Goal: Complete application form: Complete application form

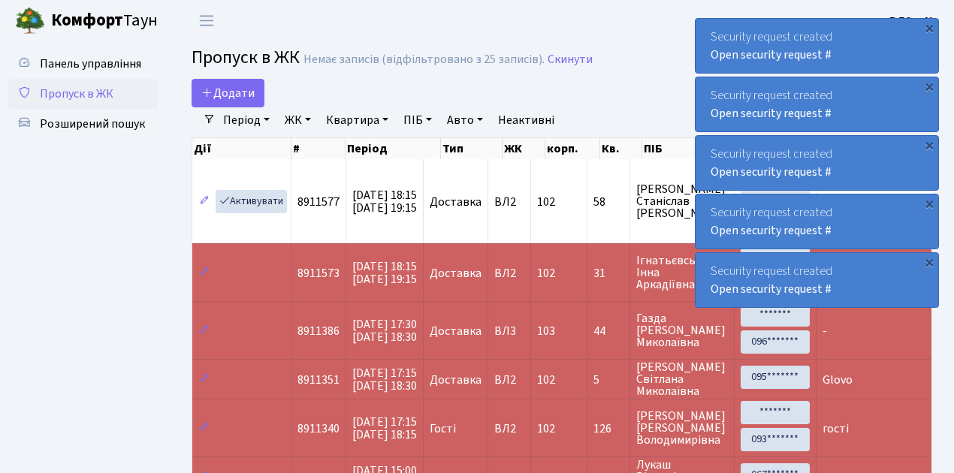
select select "25"
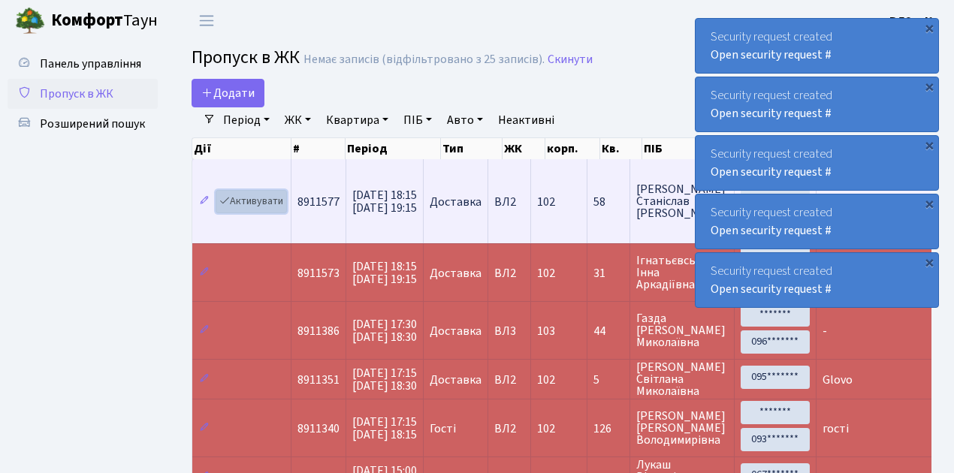
click at [262, 202] on link "Активувати" at bounding box center [251, 201] width 71 height 23
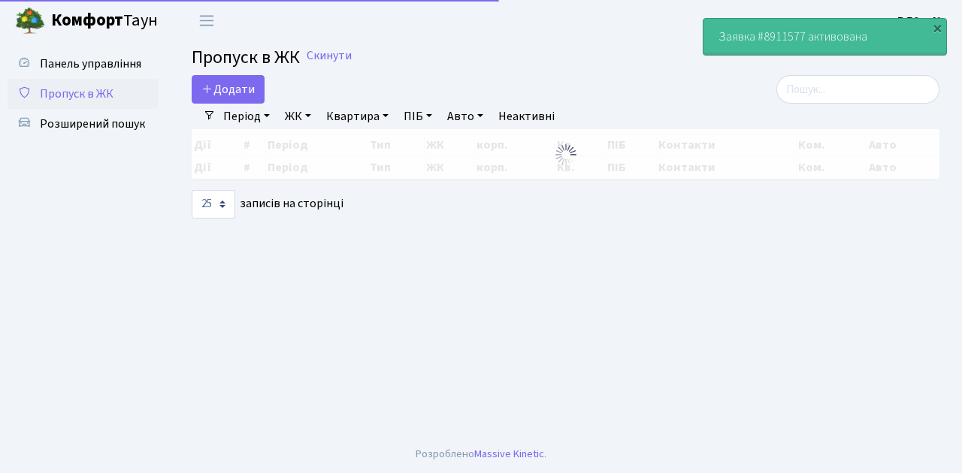
select select "25"
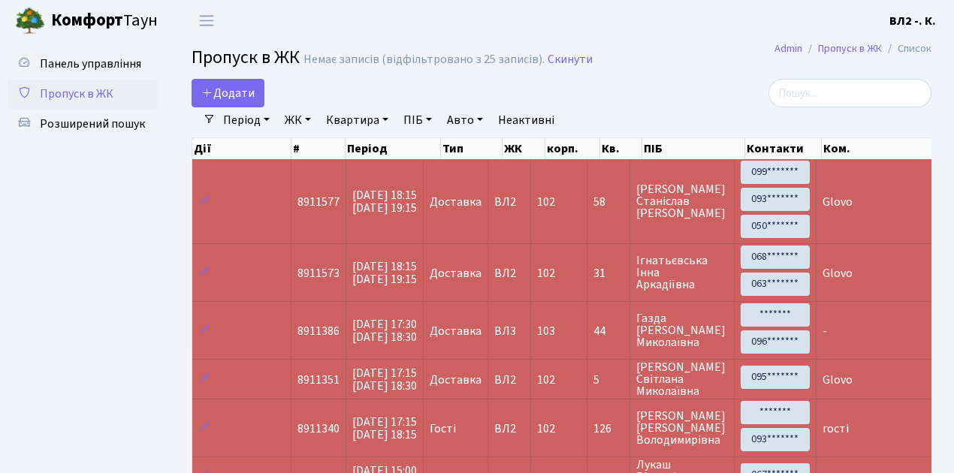
click at [92, 92] on span "Пропуск в ЖК" at bounding box center [77, 94] width 74 height 17
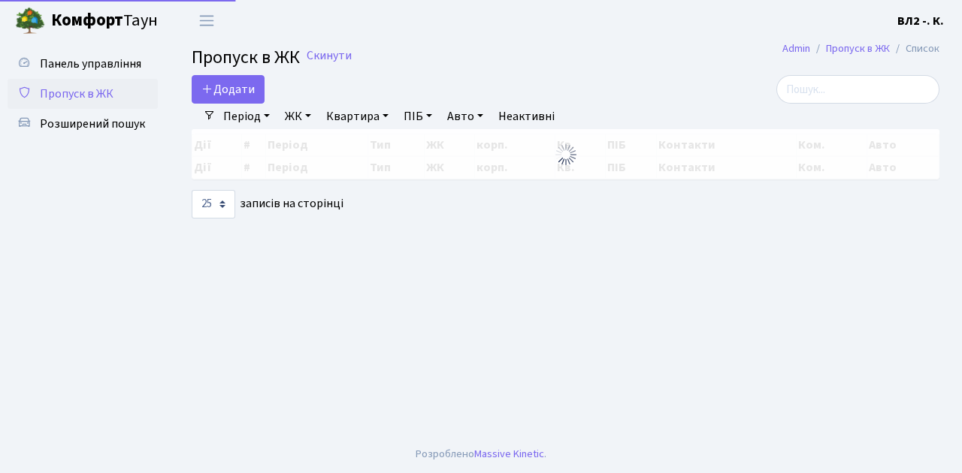
select select "25"
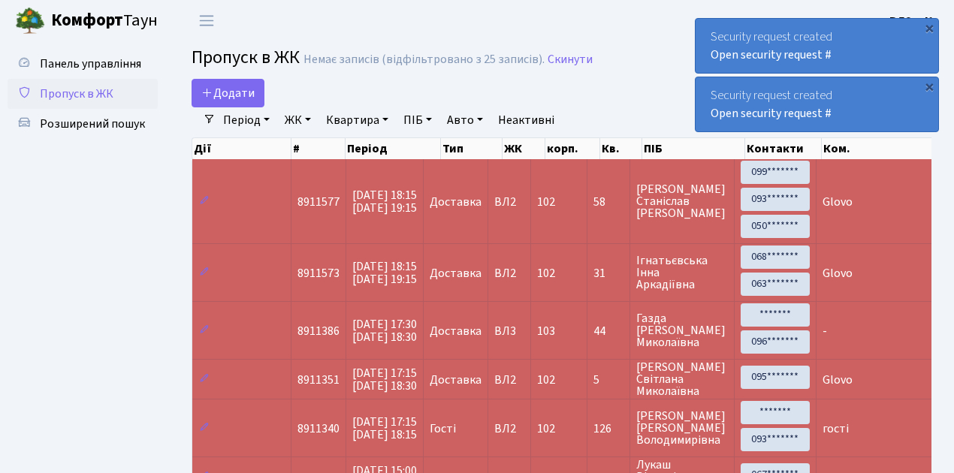
click at [109, 95] on span "Пропуск в ЖК" at bounding box center [77, 94] width 74 height 17
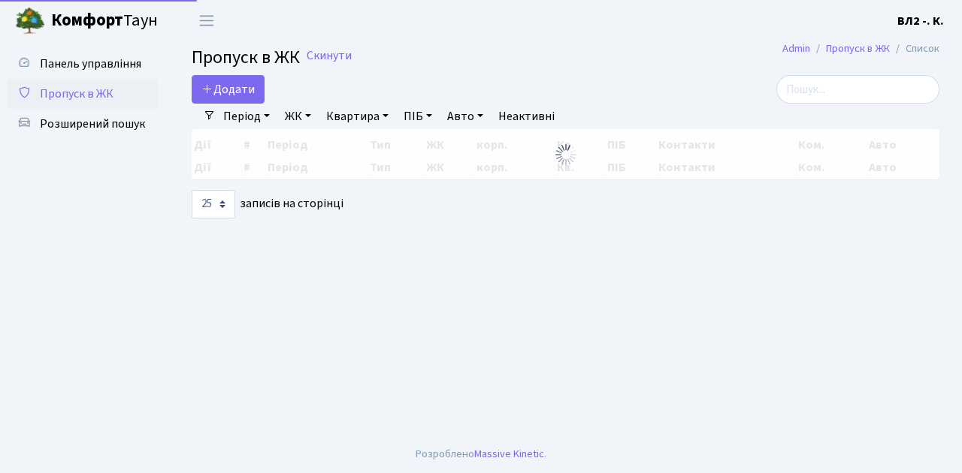
select select "25"
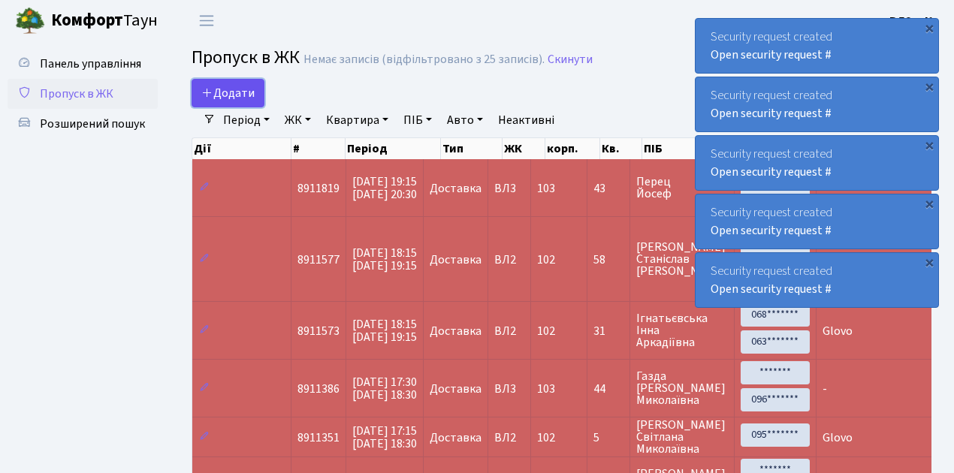
click at [230, 94] on span "Додати" at bounding box center [227, 93] width 53 height 17
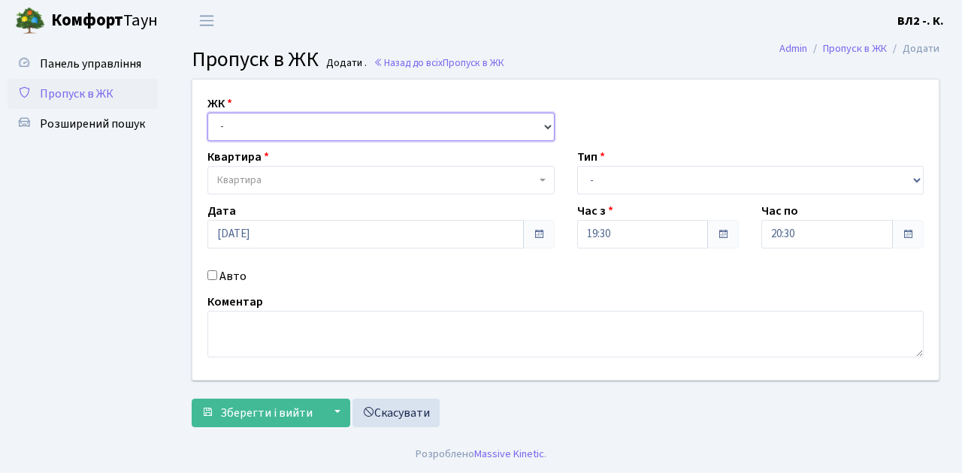
click at [235, 131] on select "- ВЛ1, Ужгородський пров., 4/1 ВЛ2, Голосіївський просп., 76 ВЛ3, пр.Голосіївсь…" at bounding box center [380, 127] width 347 height 29
select select "317"
click at [207, 113] on select "- ВЛ1, Ужгородський пров., 4/1 ВЛ2, Голосіївський просп., 76 ВЛ3, пр.Голосіївсь…" at bounding box center [380, 127] width 347 height 29
select select
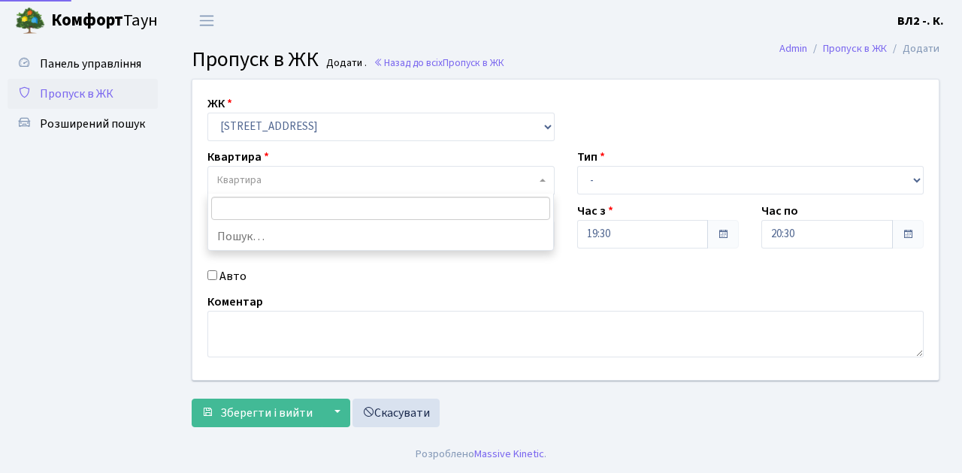
click at [264, 179] on span "Квартира" at bounding box center [376, 180] width 319 height 15
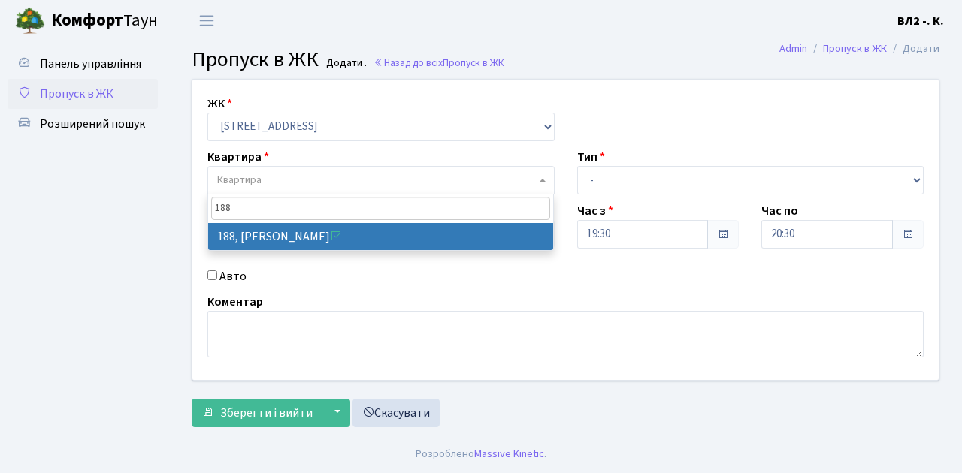
type input "188"
select select "40000"
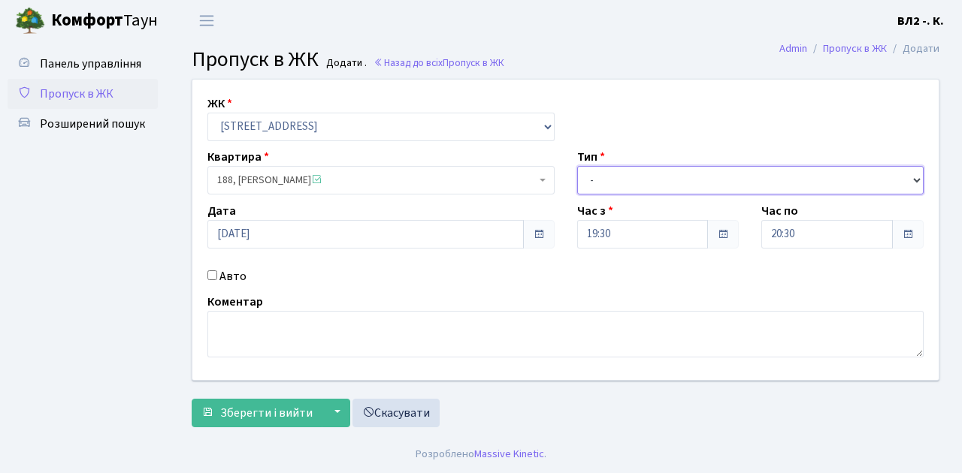
click at [638, 184] on select "- Доставка Таксі Гості Сервіс" at bounding box center [750, 180] width 347 height 29
select select "1"
click at [577, 166] on select "- Доставка Таксі Гості Сервіс" at bounding box center [750, 180] width 347 height 29
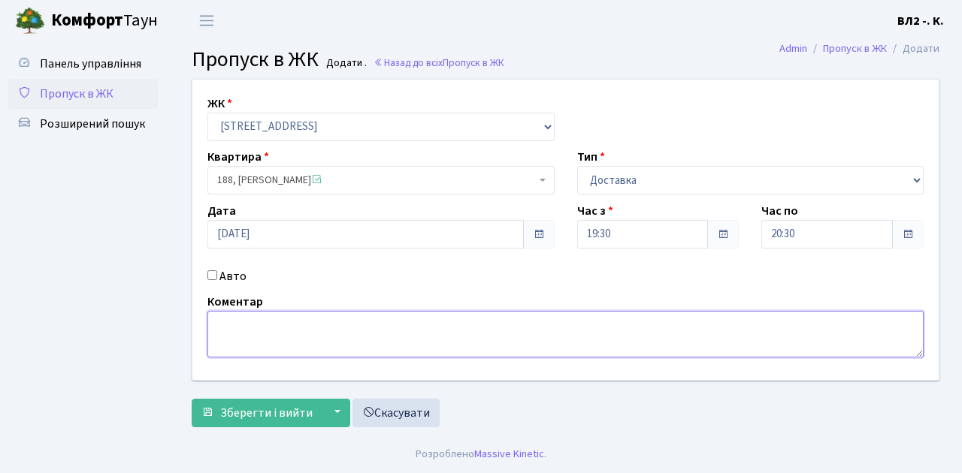
click at [224, 337] on textarea at bounding box center [565, 334] width 716 height 47
type textarea "Glovo"
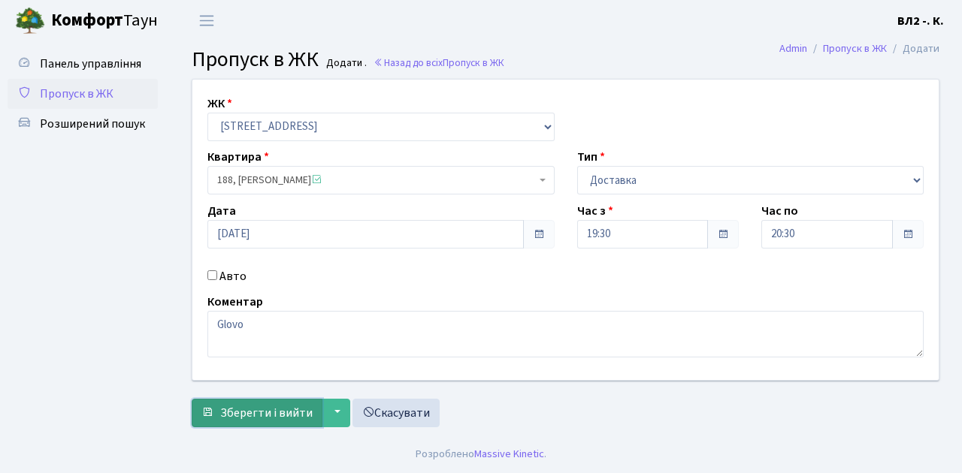
click at [275, 413] on span "Зберегти і вийти" at bounding box center [266, 413] width 92 height 17
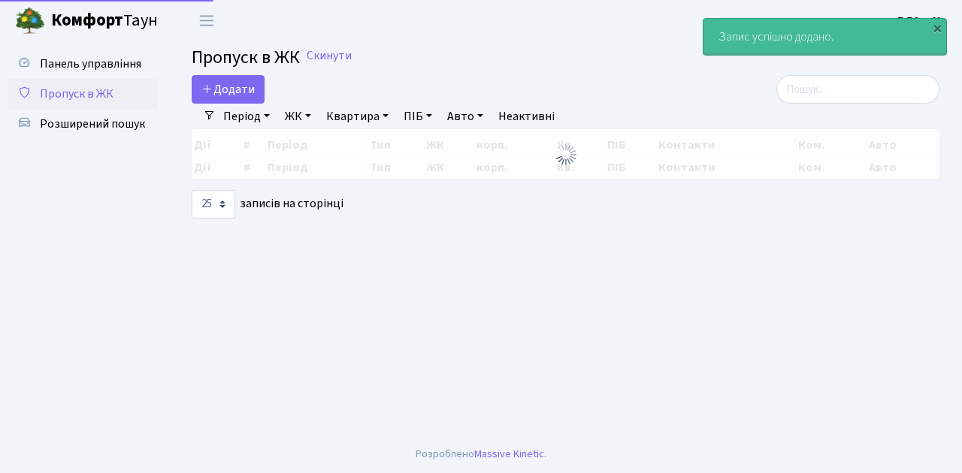
select select "25"
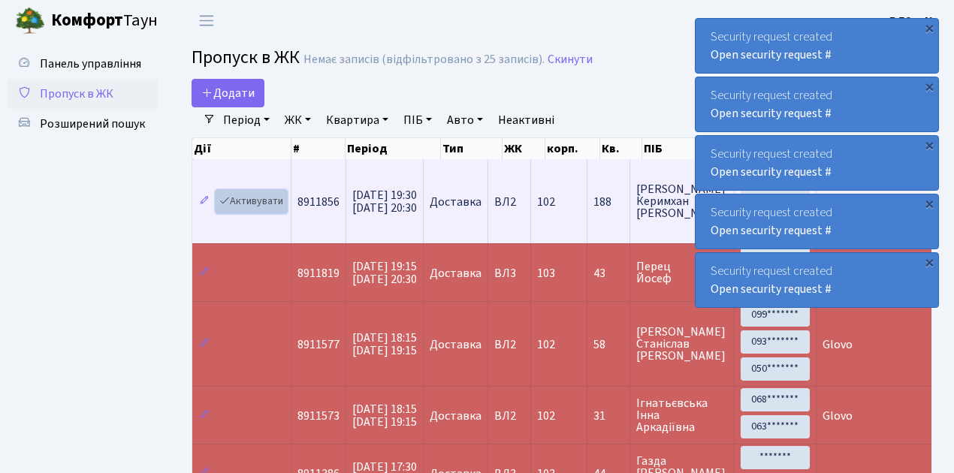
click at [256, 198] on link "Активувати" at bounding box center [251, 201] width 71 height 23
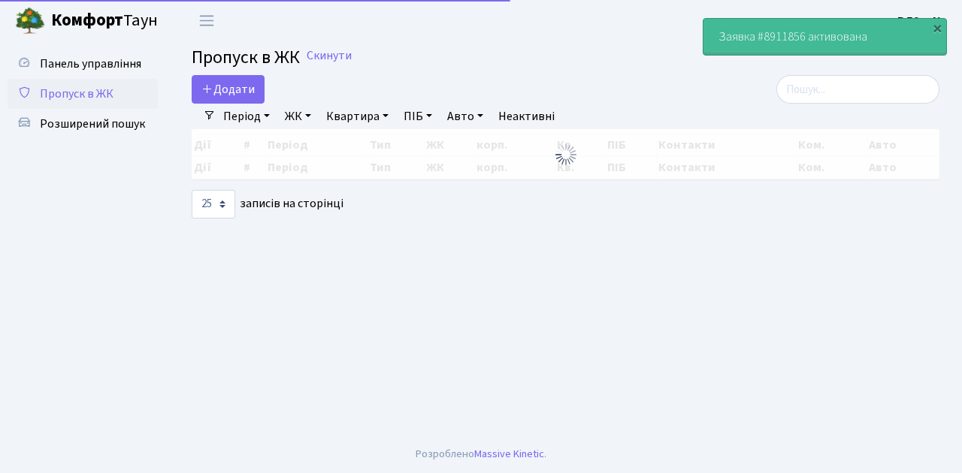
select select "25"
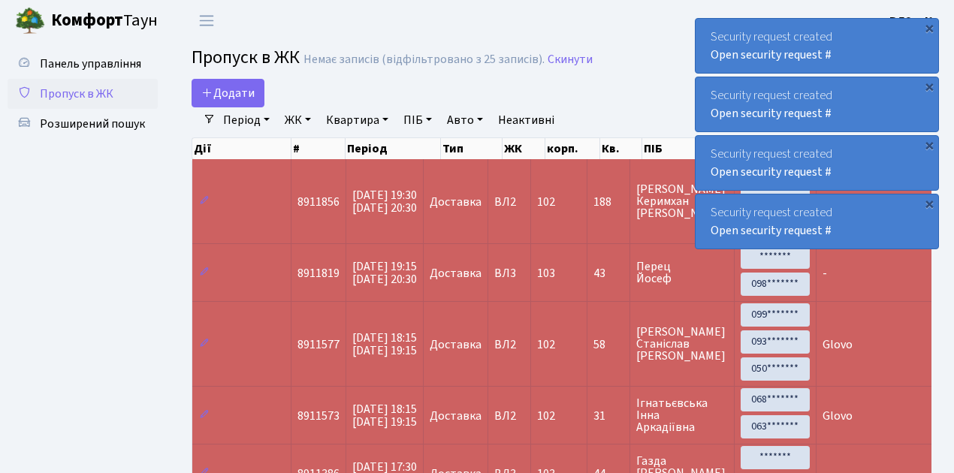
click at [90, 95] on span "Пропуск в ЖК" at bounding box center [77, 94] width 74 height 17
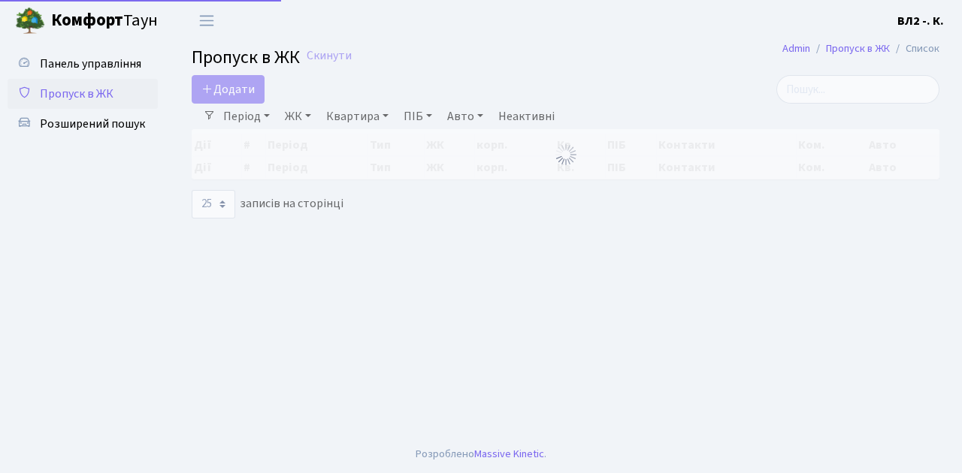
select select "25"
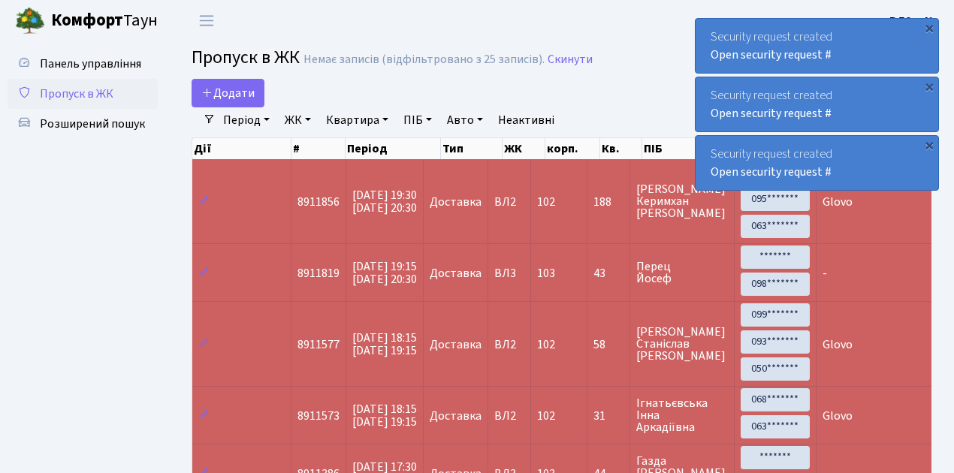
click at [107, 92] on span "Пропуск в ЖК" at bounding box center [77, 94] width 74 height 17
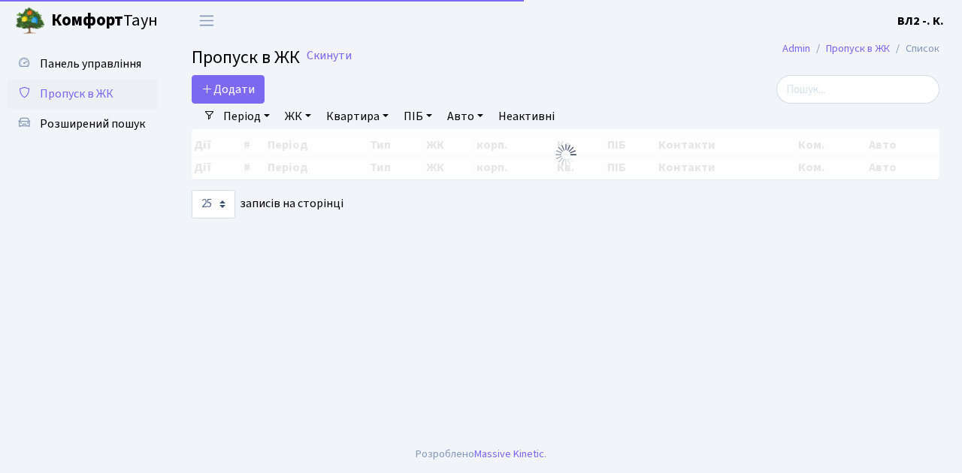
select select "25"
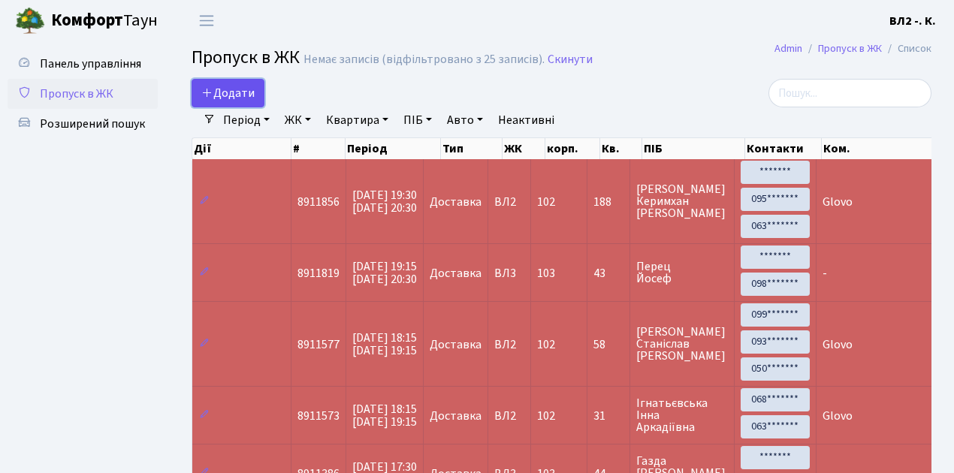
click at [239, 93] on span "Додати" at bounding box center [227, 93] width 53 height 17
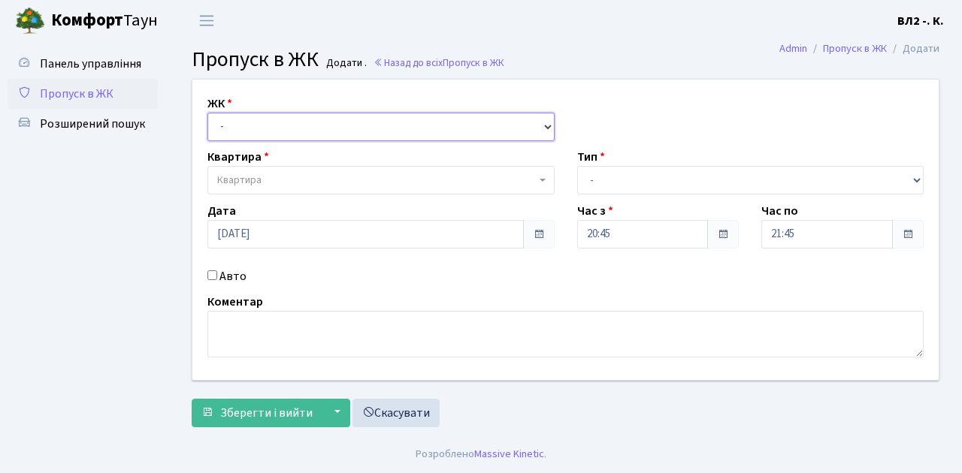
click at [250, 120] on select "- [STREET_ADDRESS][PERSON_NAME]" at bounding box center [380, 127] width 347 height 29
select select "317"
click at [207, 113] on select "- [STREET_ADDRESS][PERSON_NAME]" at bounding box center [380, 127] width 347 height 29
select select
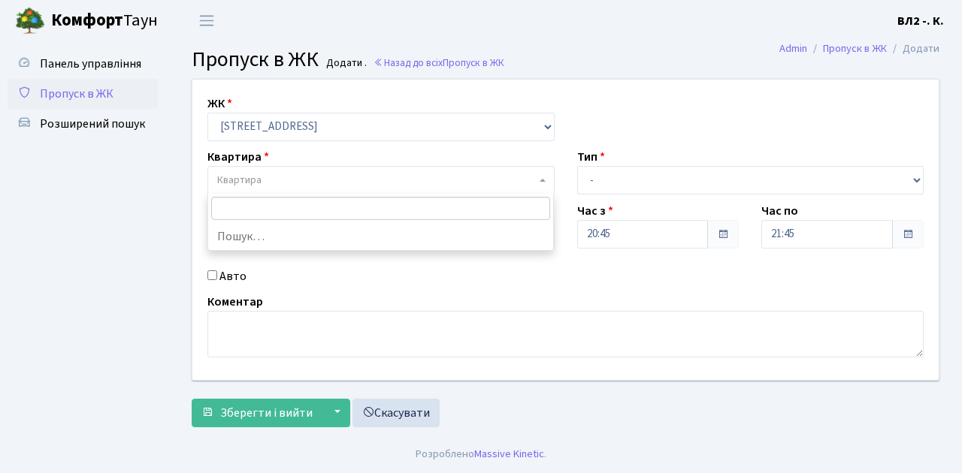
click at [294, 177] on span "Квартира" at bounding box center [376, 180] width 319 height 15
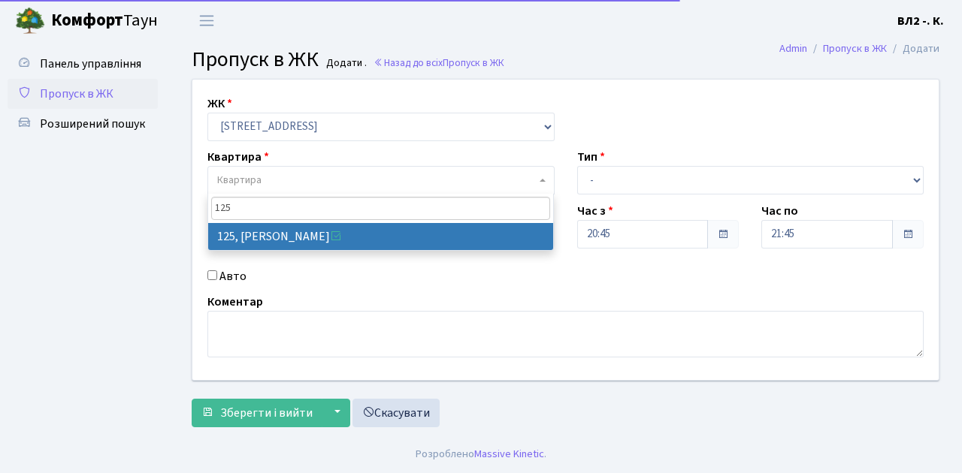
type input "125"
select select "38311"
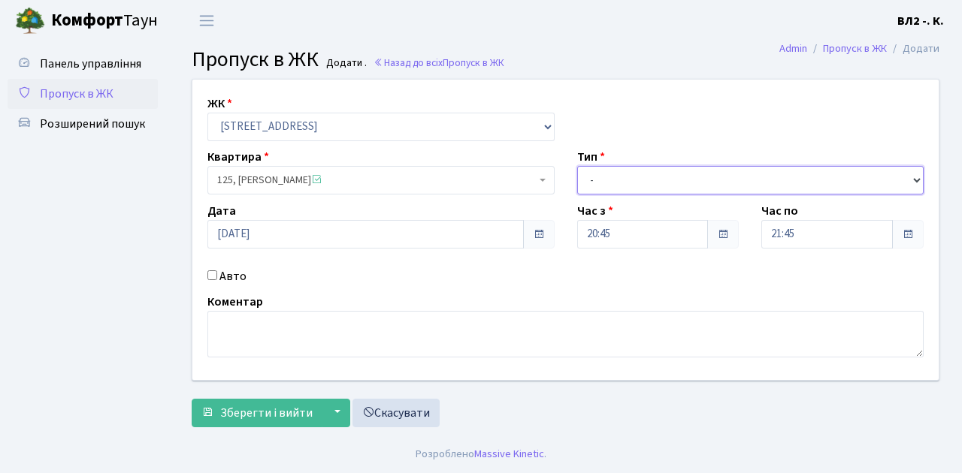
click at [607, 184] on select "- Доставка Таксі Гості Сервіс" at bounding box center [750, 180] width 347 height 29
select select "1"
click at [577, 166] on select "- Доставка Таксі Гості Сервіс" at bounding box center [750, 180] width 347 height 29
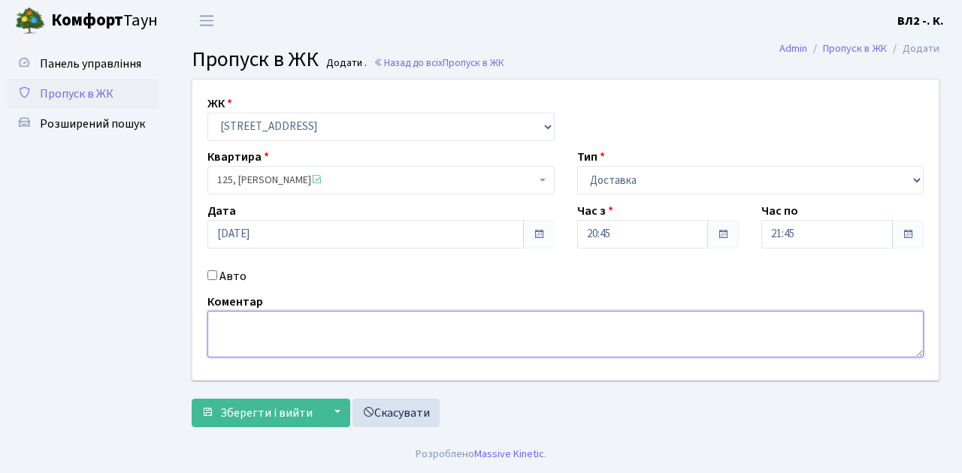
click at [258, 334] on textarea at bounding box center [565, 334] width 716 height 47
type textarea "Glovo"
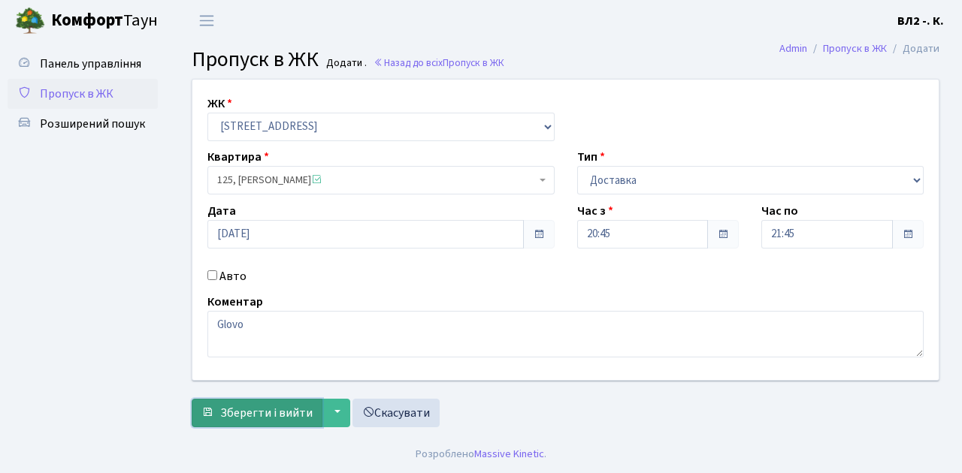
click at [273, 409] on span "Зберегти і вийти" at bounding box center [266, 413] width 92 height 17
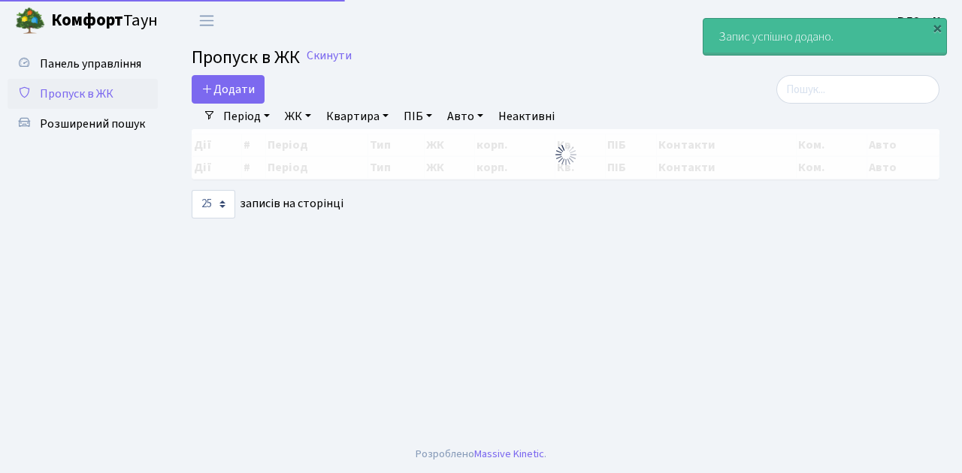
select select "25"
